Goal: Information Seeking & Learning: Find specific fact

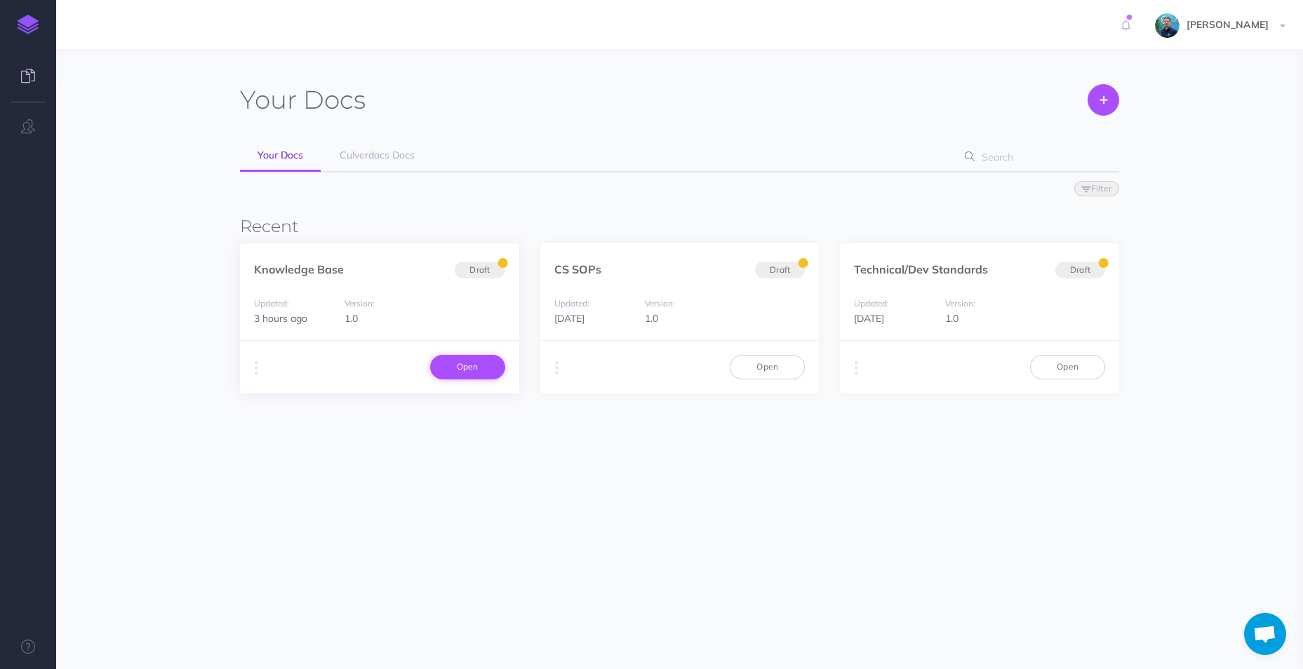
click at [469, 369] on link "Open" at bounding box center [467, 367] width 75 height 24
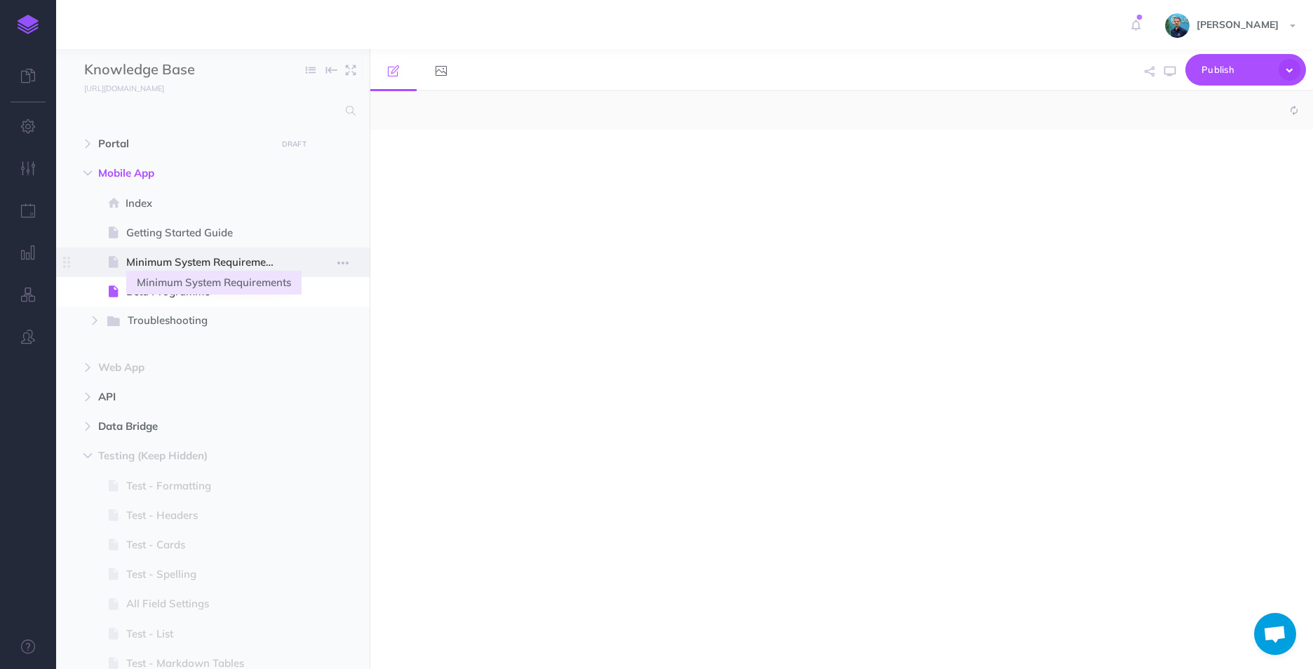
select select "null"
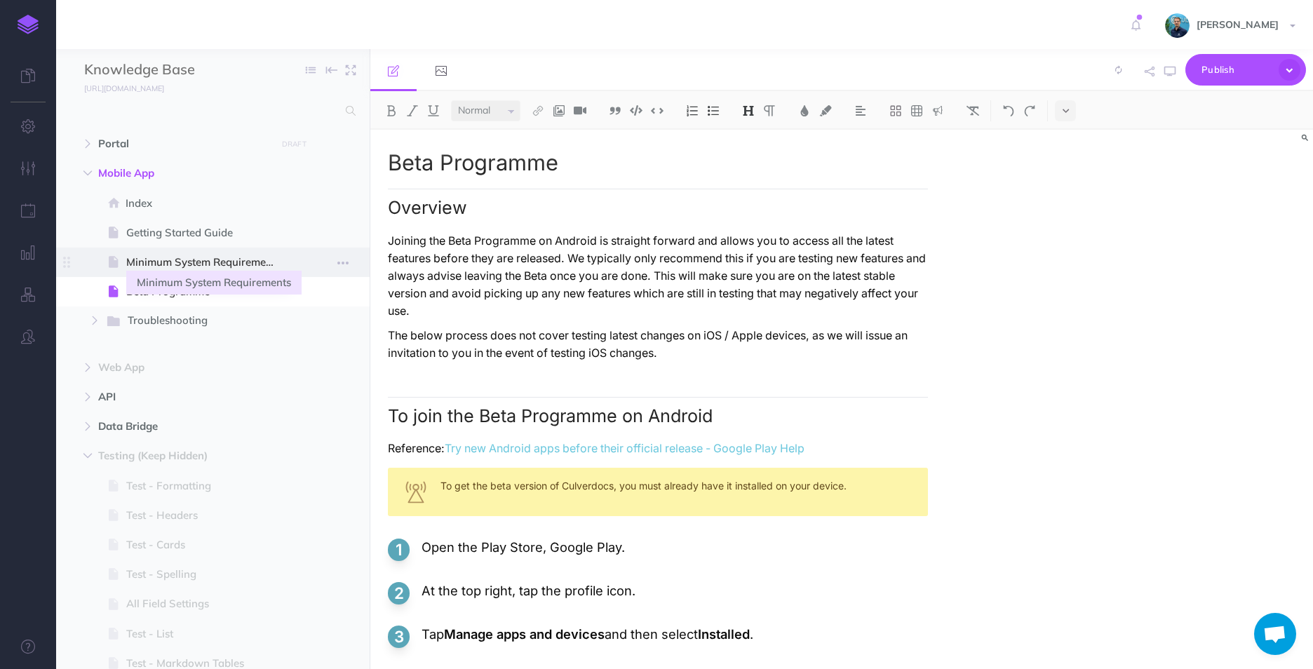
click at [185, 264] on span "Minimum System Requirements" at bounding box center [205, 262] width 159 height 17
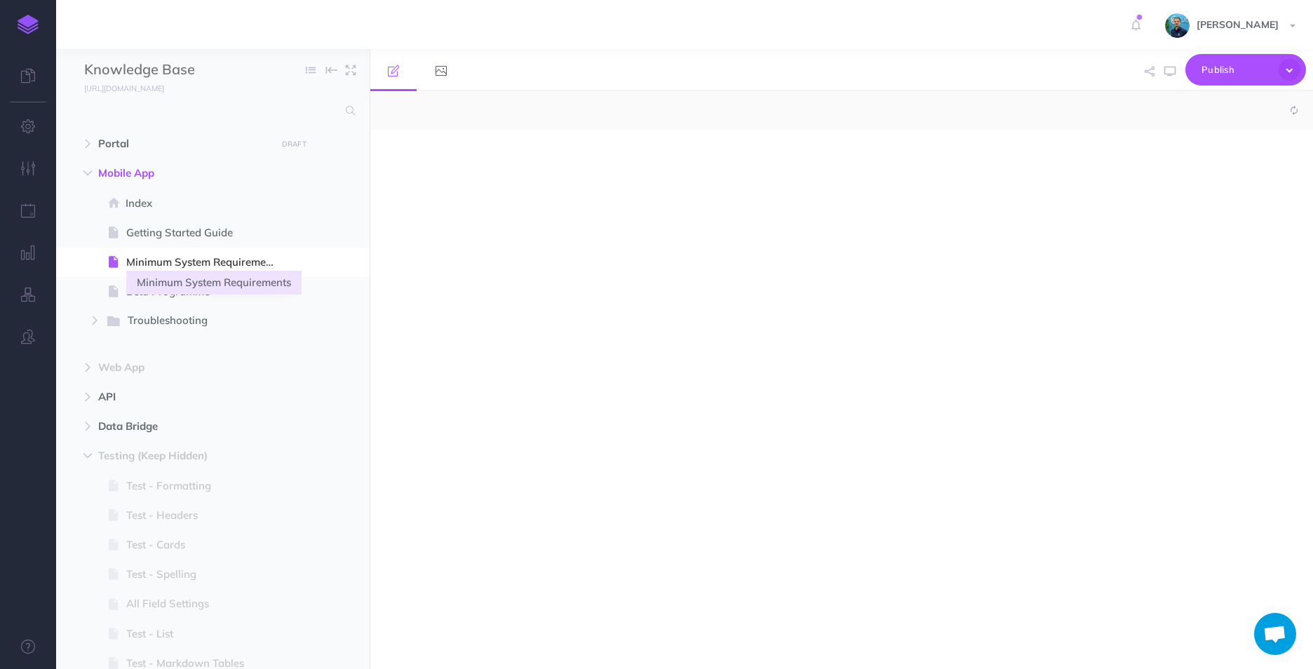
select select "null"
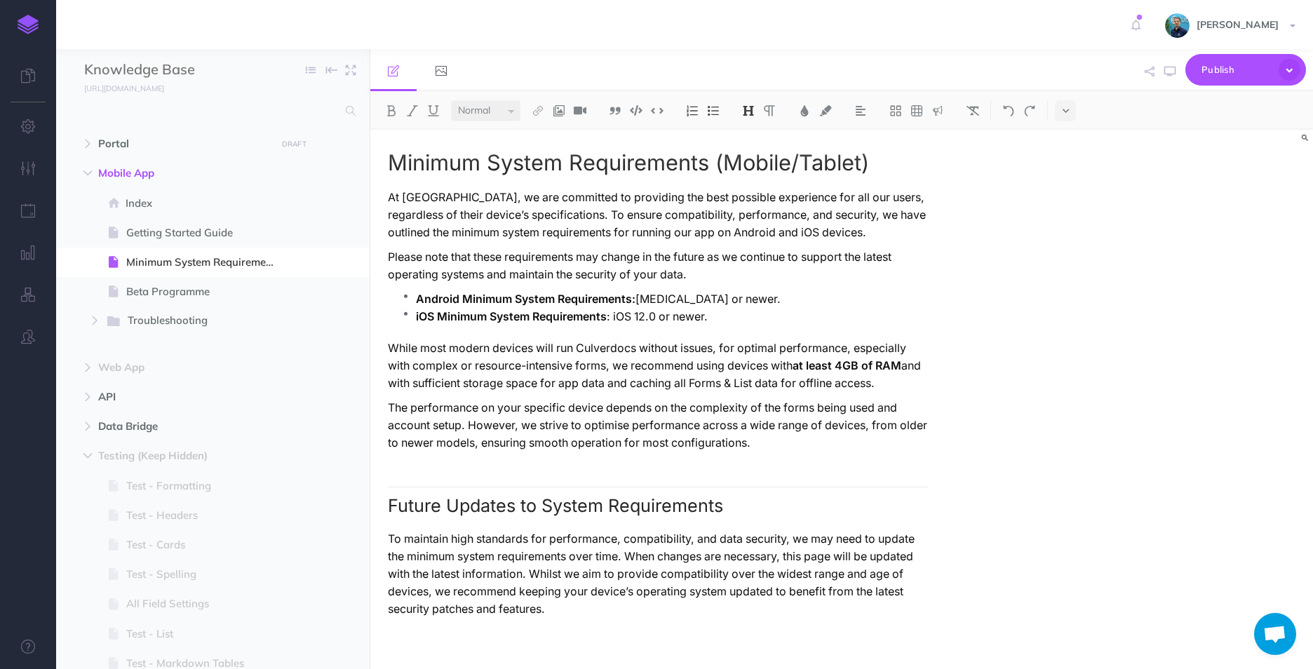
scroll to position [1, 0]
click at [685, 297] on p "Android Minimum System Requirements: Android 10 or newer." at bounding box center [672, 298] width 512 height 18
drag, startPoint x: 694, startPoint y: 297, endPoint x: 684, endPoint y: 297, distance: 10.5
click at [684, 297] on p "Android Minimum System Requirements: Android 10 or newer." at bounding box center [672, 298] width 512 height 18
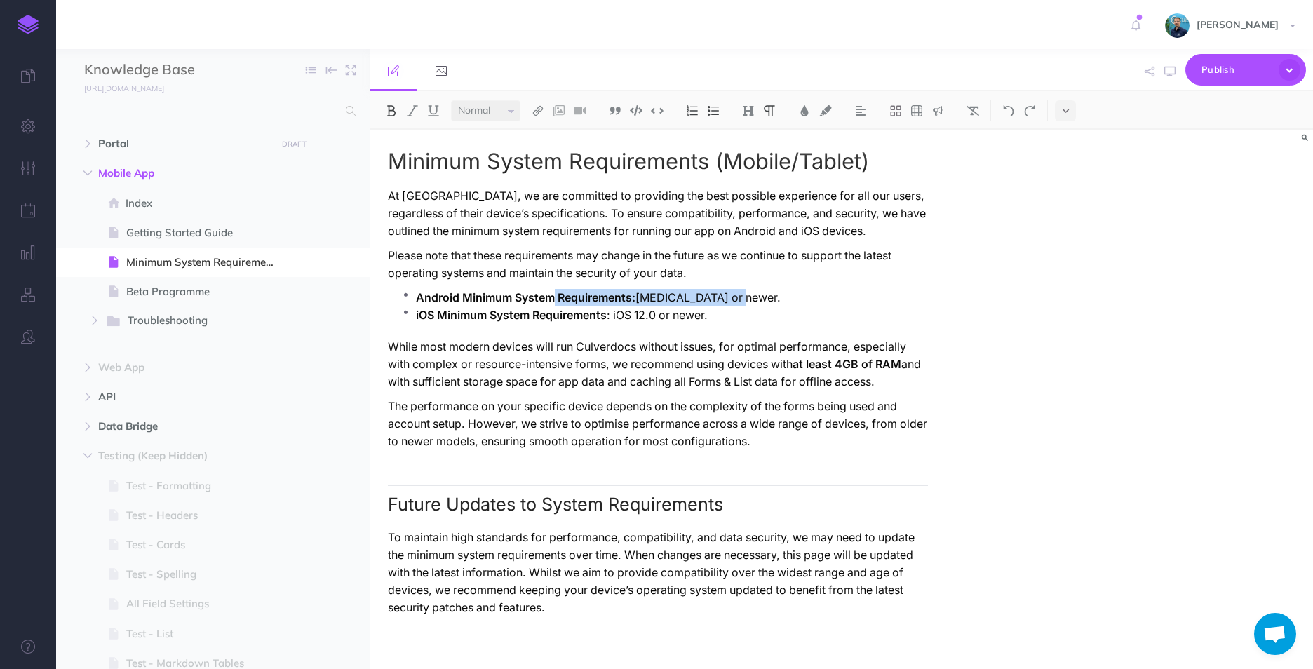
drag, startPoint x: 556, startPoint y: 295, endPoint x: 733, endPoint y: 295, distance: 176.8
click at [733, 295] on p "Android Minimum System Requirements: Android 10 or newer." at bounding box center [672, 298] width 512 height 18
drag, startPoint x: 746, startPoint y: 295, endPoint x: 537, endPoint y: 296, distance: 209.0
click at [537, 296] on p "Android Minimum System Requirements: Android 10 or newer." at bounding box center [672, 298] width 512 height 18
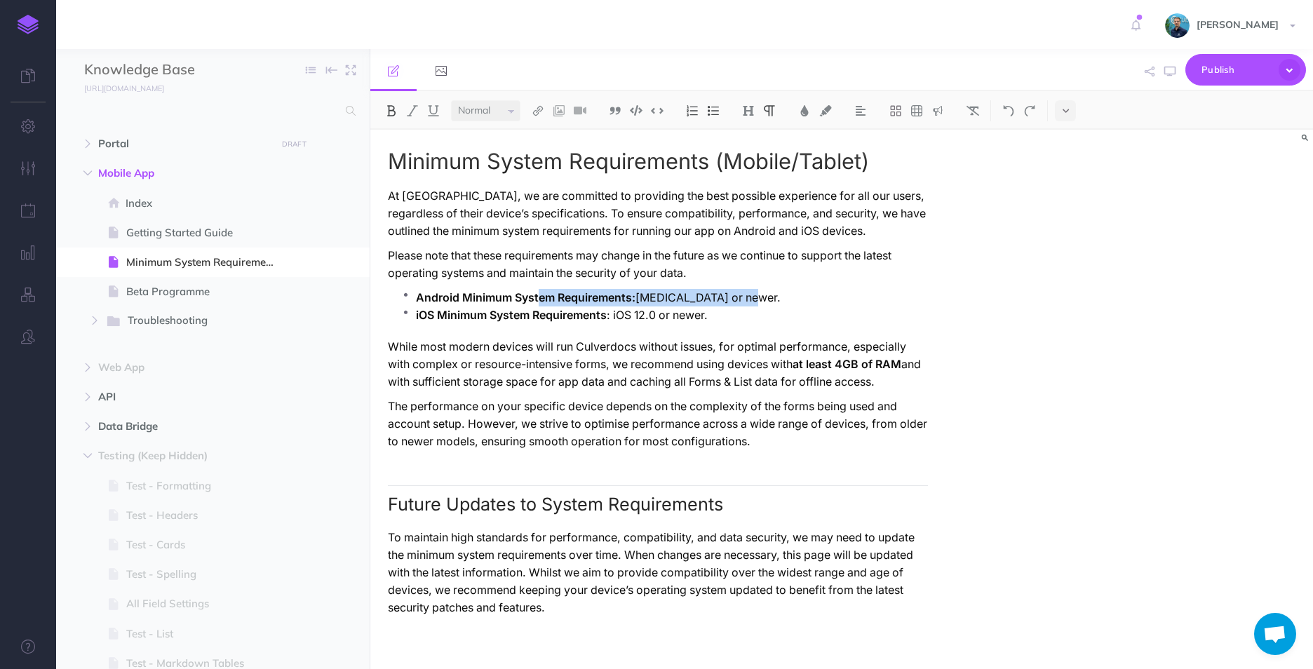
click at [537, 296] on strong "Android Minimum System Requirements:" at bounding box center [526, 297] width 220 height 13
drag, startPoint x: 419, startPoint y: 297, endPoint x: 751, endPoint y: 296, distance: 331.8
click at [751, 296] on p "Android Minimum System Requirements: Android 10 or newer." at bounding box center [672, 298] width 512 height 18
drag, startPoint x: 755, startPoint y: 296, endPoint x: 419, endPoint y: 295, distance: 336.0
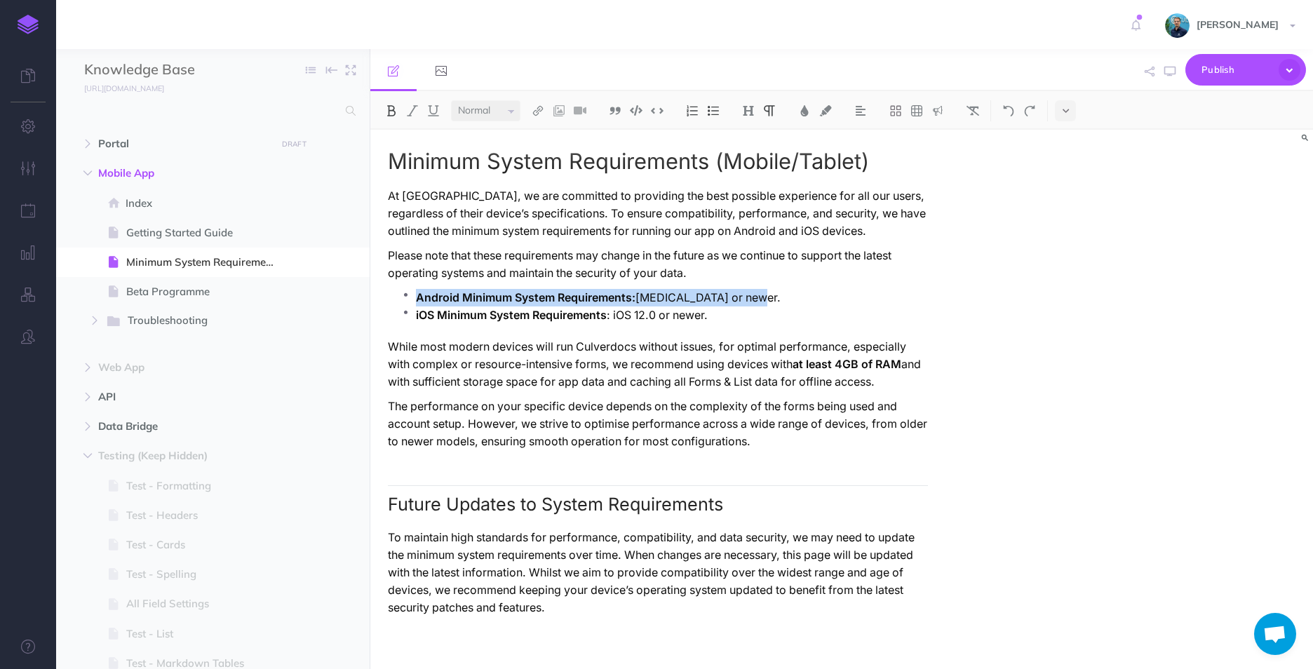
click at [419, 295] on p "Android Minimum System Requirements: Android 10 or newer." at bounding box center [672, 298] width 512 height 18
click at [419, 295] on strong "Android Minimum System Requirements:" at bounding box center [526, 297] width 220 height 13
drag, startPoint x: 419, startPoint y: 296, endPoint x: 775, endPoint y: 295, distance: 355.6
click at [775, 295] on p "Android Minimum System Requirements: Android 10 or newer." at bounding box center [672, 298] width 512 height 18
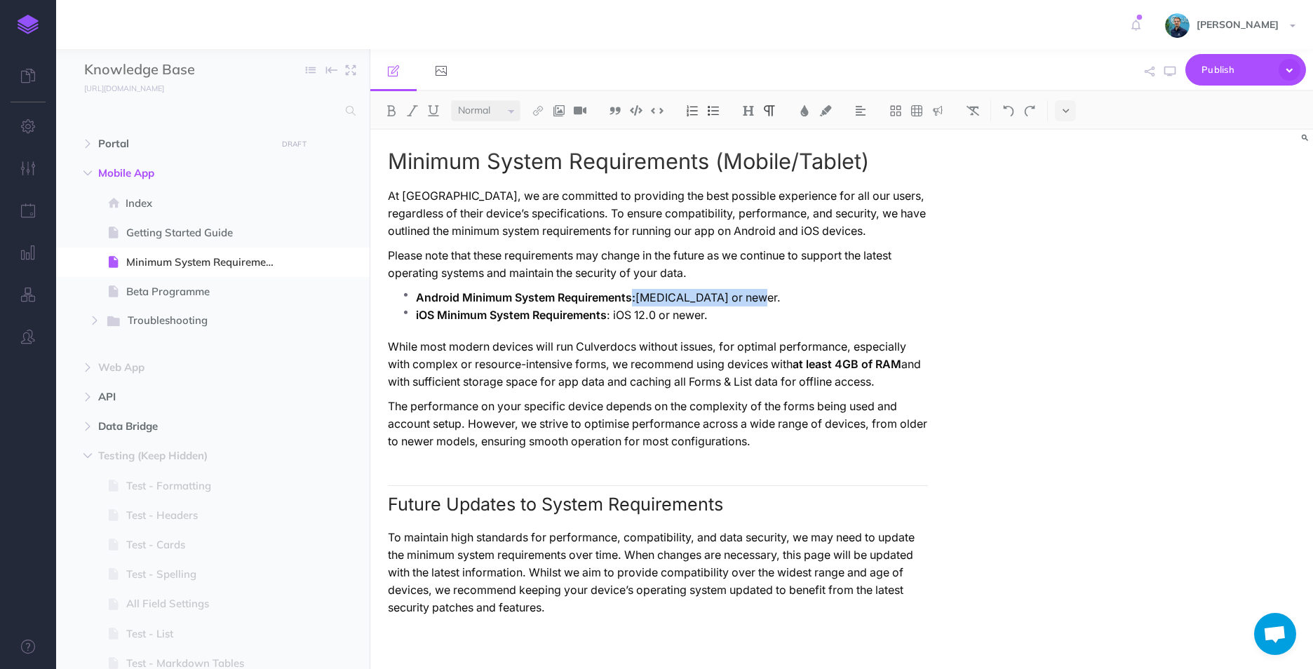
drag, startPoint x: 765, startPoint y: 296, endPoint x: 633, endPoint y: 291, distance: 131.3
click at [633, 291] on p "Android Minimum System Requirements: Android 10 or newer." at bounding box center [672, 298] width 512 height 18
click at [633, 291] on strong "Android Minimum System Requirements:" at bounding box center [526, 297] width 220 height 13
